Goal: Check status: Check status

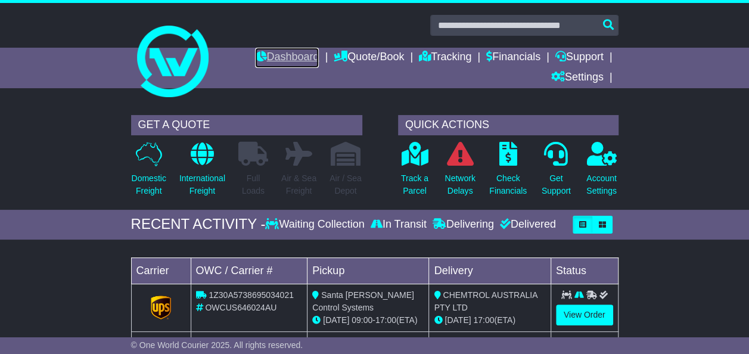
drag, startPoint x: 0, startPoint y: 0, endPoint x: 285, endPoint y: 52, distance: 289.5
click at [285, 52] on link "Dashboard" at bounding box center [287, 58] width 64 height 20
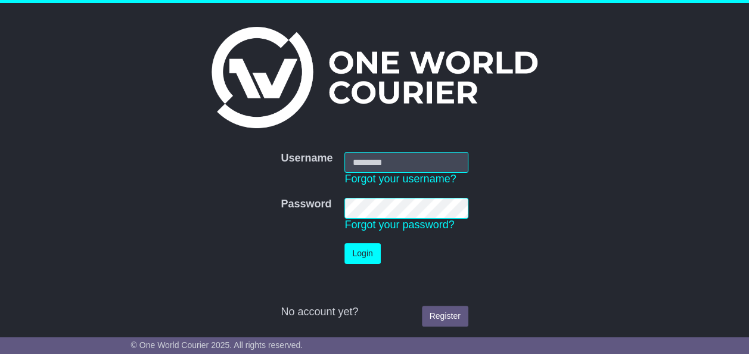
type input "**********"
click at [353, 254] on button "Login" at bounding box center [362, 253] width 36 height 21
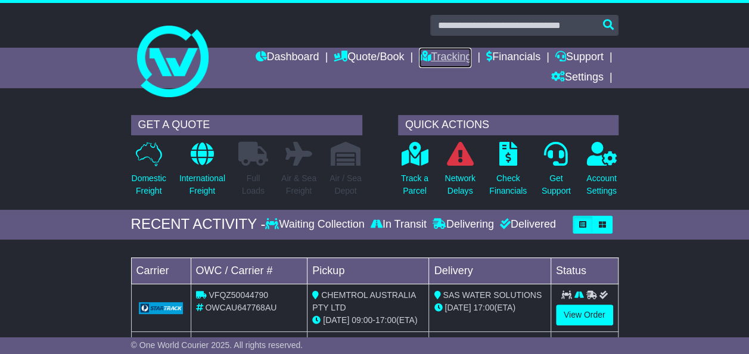
click at [434, 57] on link "Tracking" at bounding box center [445, 58] width 52 height 20
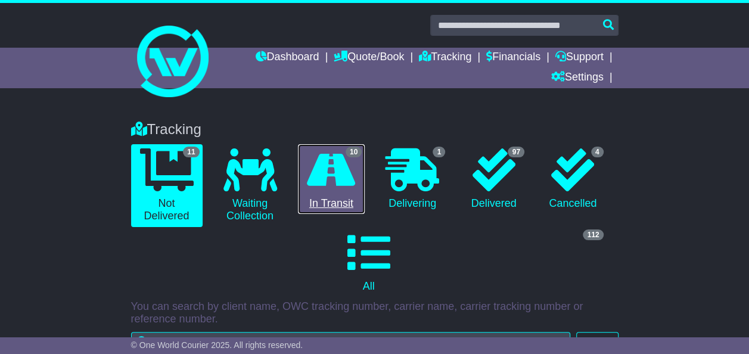
click at [361, 153] on span "10" at bounding box center [354, 152] width 16 height 11
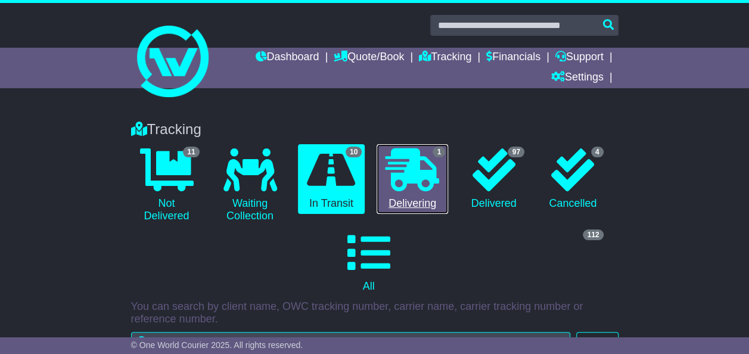
click at [403, 182] on icon at bounding box center [412, 169] width 54 height 43
